Goal: Check status: Check status

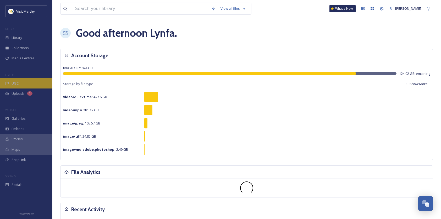
click at [20, 81] on div "UGC" at bounding box center [26, 83] width 52 height 10
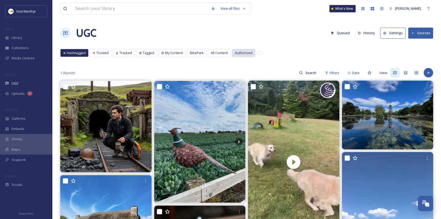
click at [243, 52] on span "Authorised" at bounding box center [244, 52] width 18 height 5
